Goal: Find specific page/section: Find specific page/section

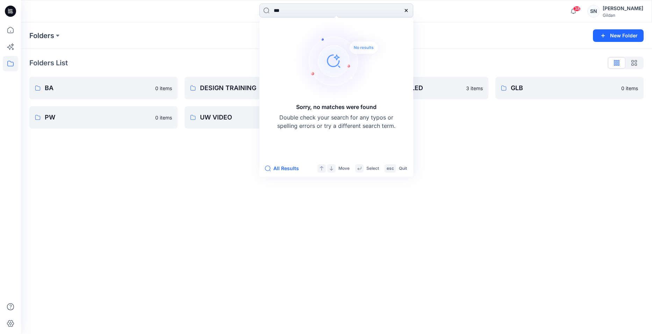
type input "***"
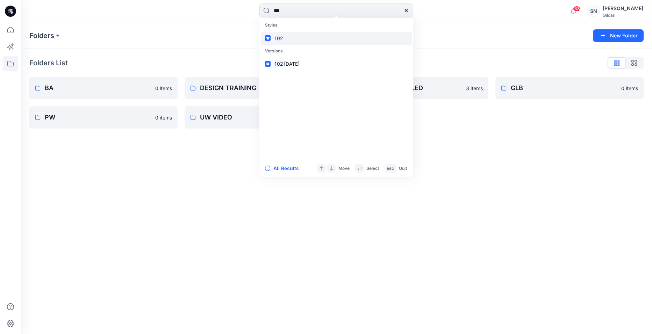
click at [287, 38] on link "102" at bounding box center [336, 38] width 151 height 13
